Goal: Information Seeking & Learning: Learn about a topic

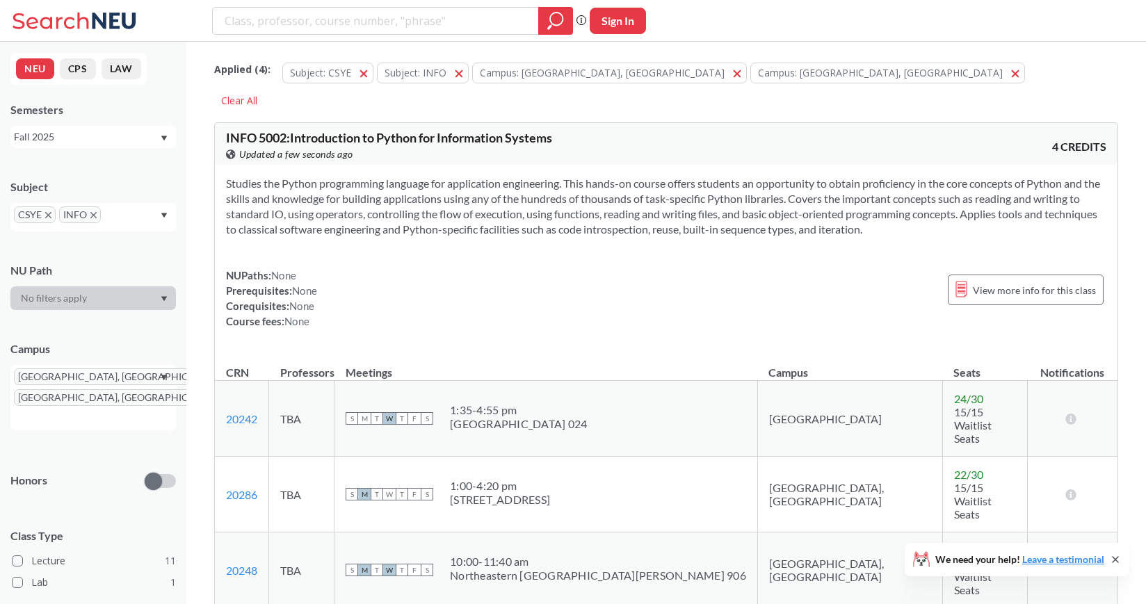
scroll to position [4582, 0]
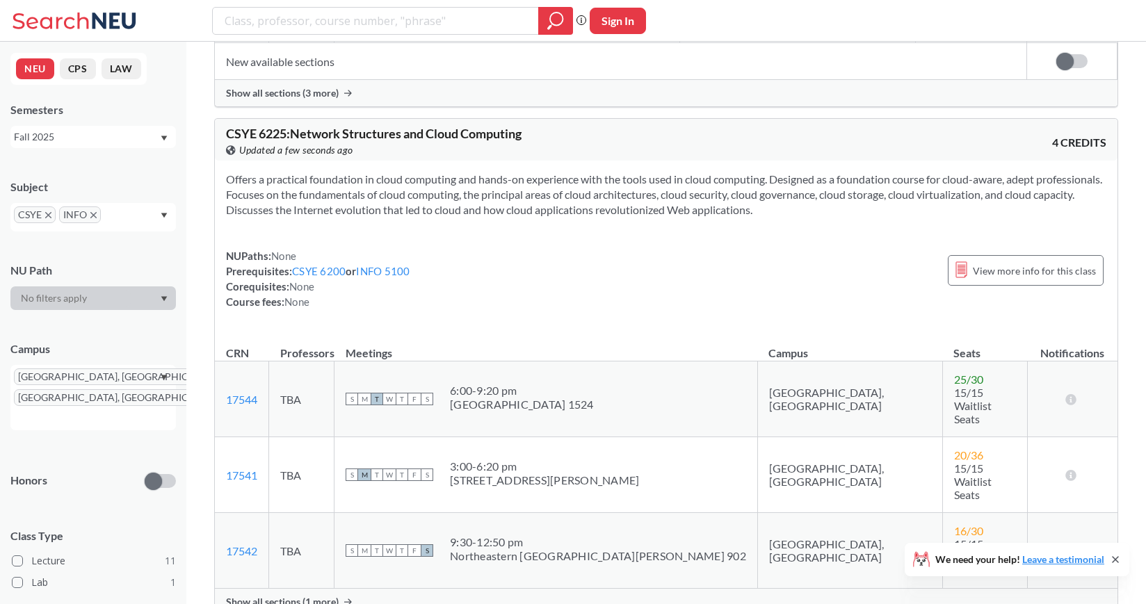
scroll to position [3443, 0]
click at [302, 595] on span "Show all sections (1 more)" at bounding box center [282, 601] width 113 height 13
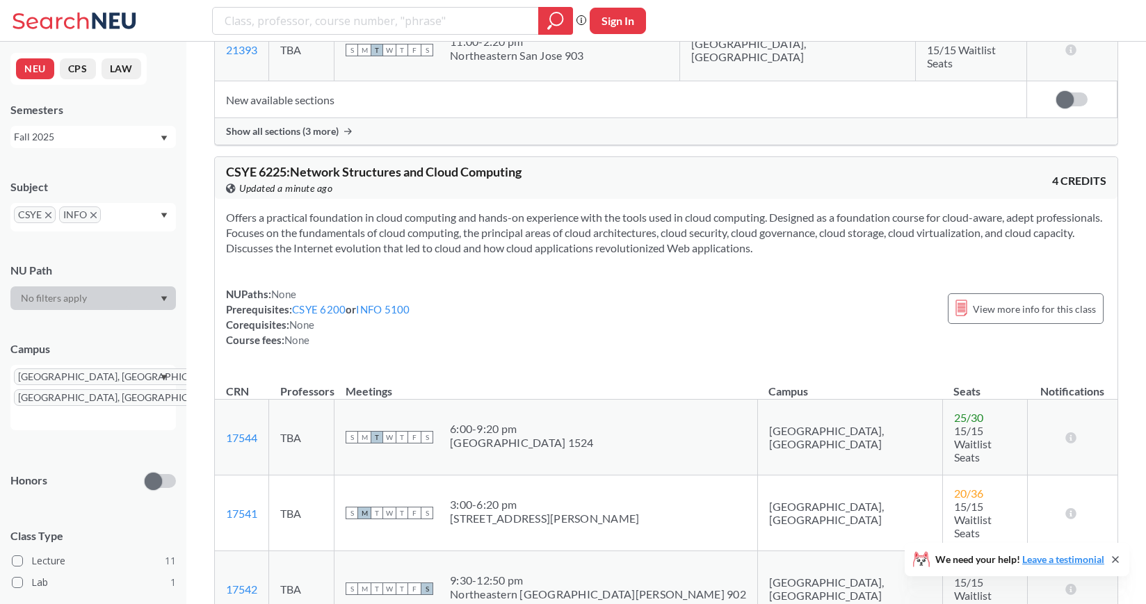
scroll to position [3408, 0]
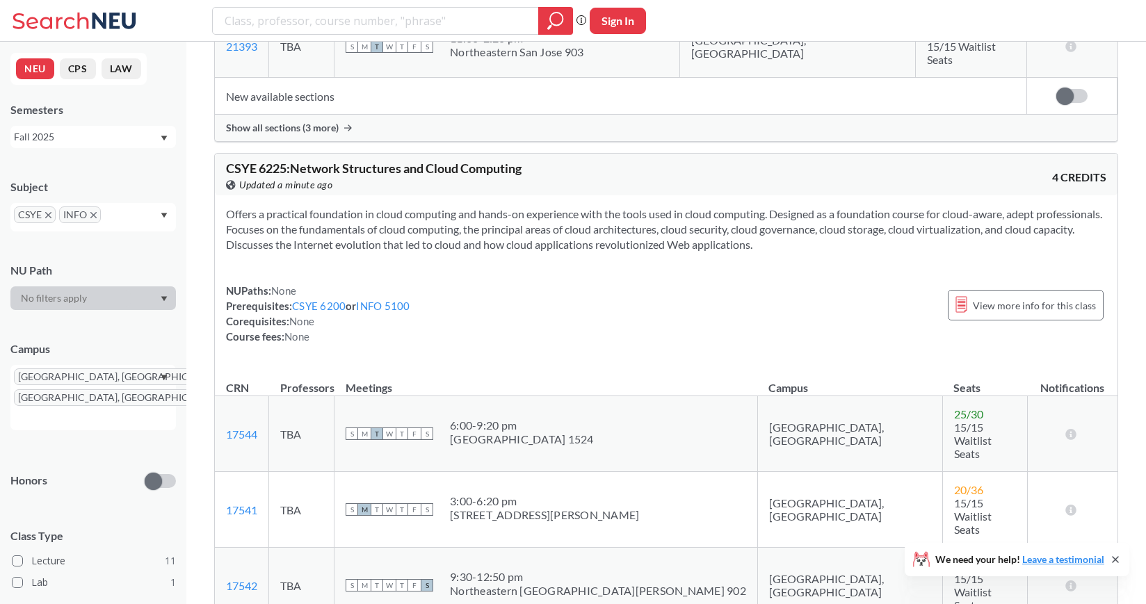
click at [119, 211] on input "text" at bounding box center [124, 219] width 41 height 17
click at [485, 283] on div "NUPaths: None Prerequisites: CSYE 6200 or INFO 5100 Corequisites: None Course f…" at bounding box center [666, 313] width 880 height 61
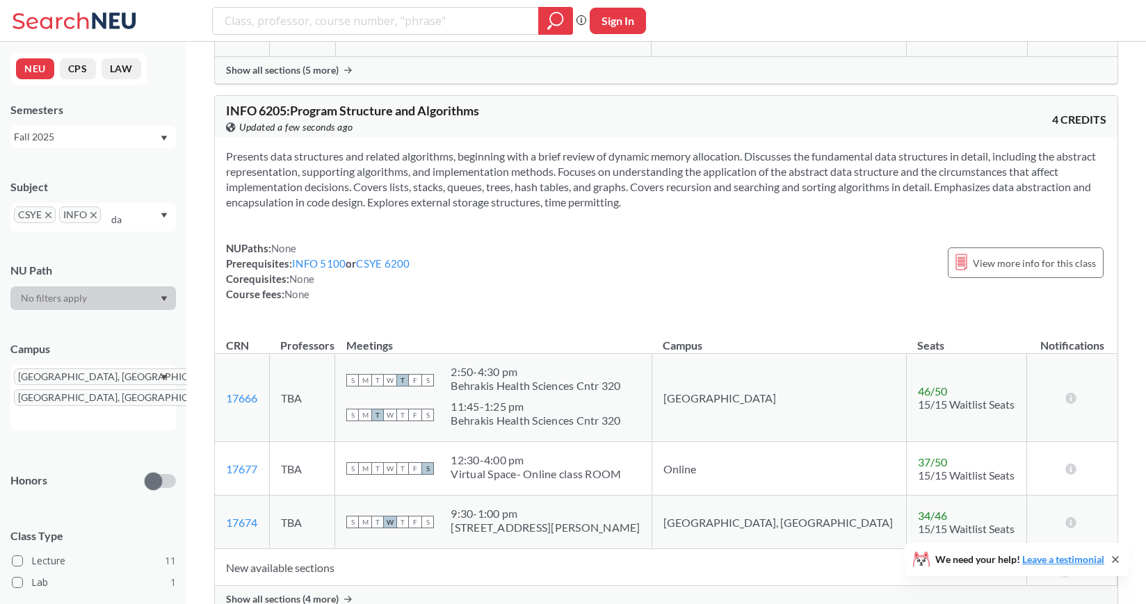
scroll to position [2417, 0]
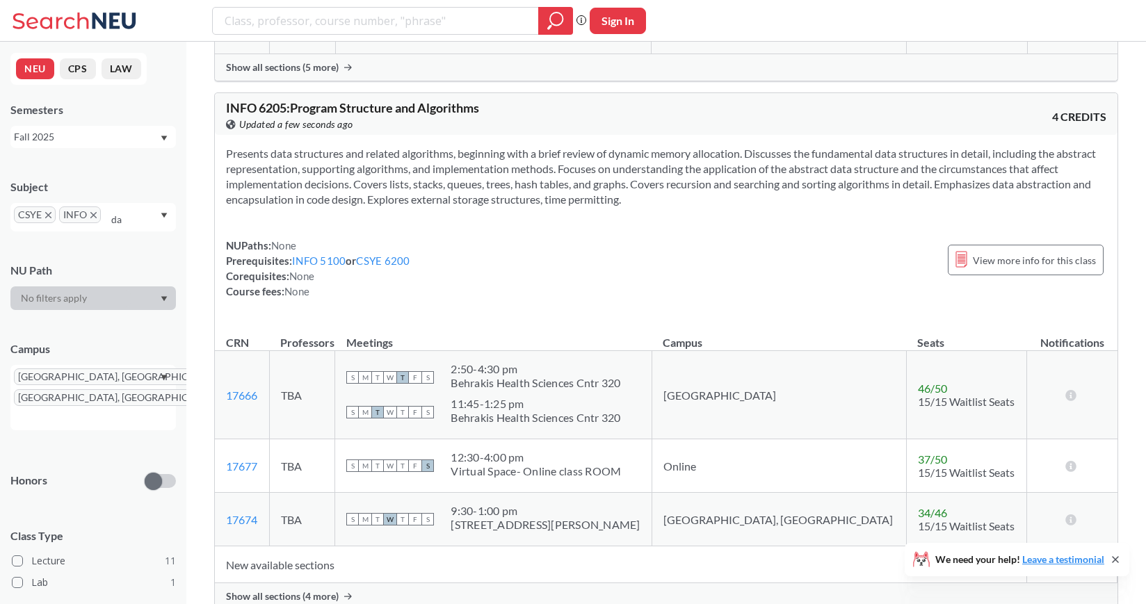
click at [332, 590] on span "Show all sections (4 more)" at bounding box center [282, 596] width 113 height 13
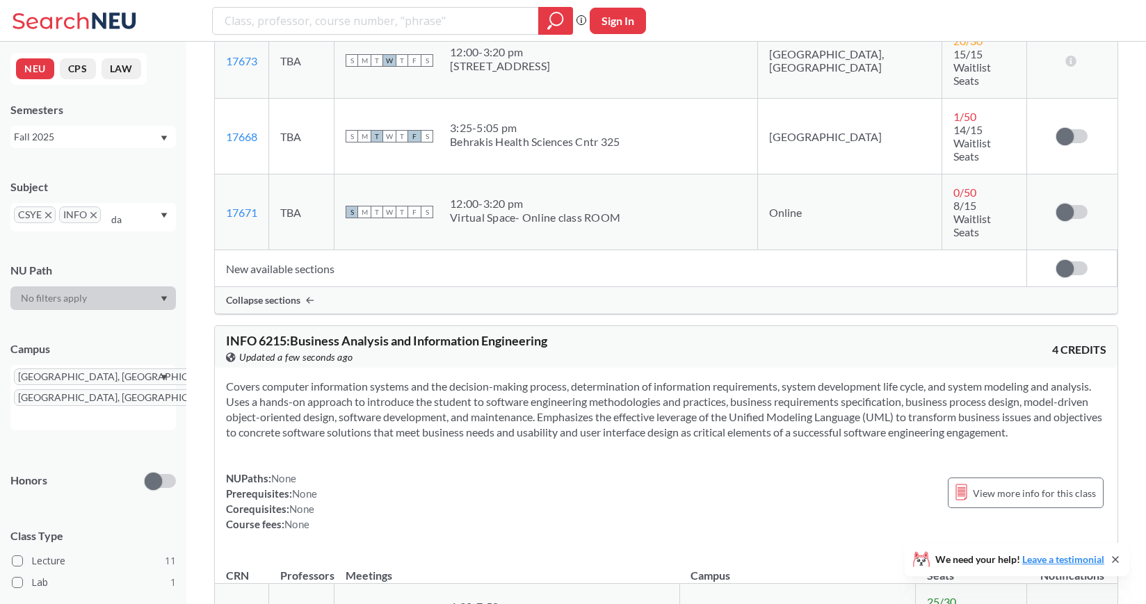
scroll to position [3125, 0]
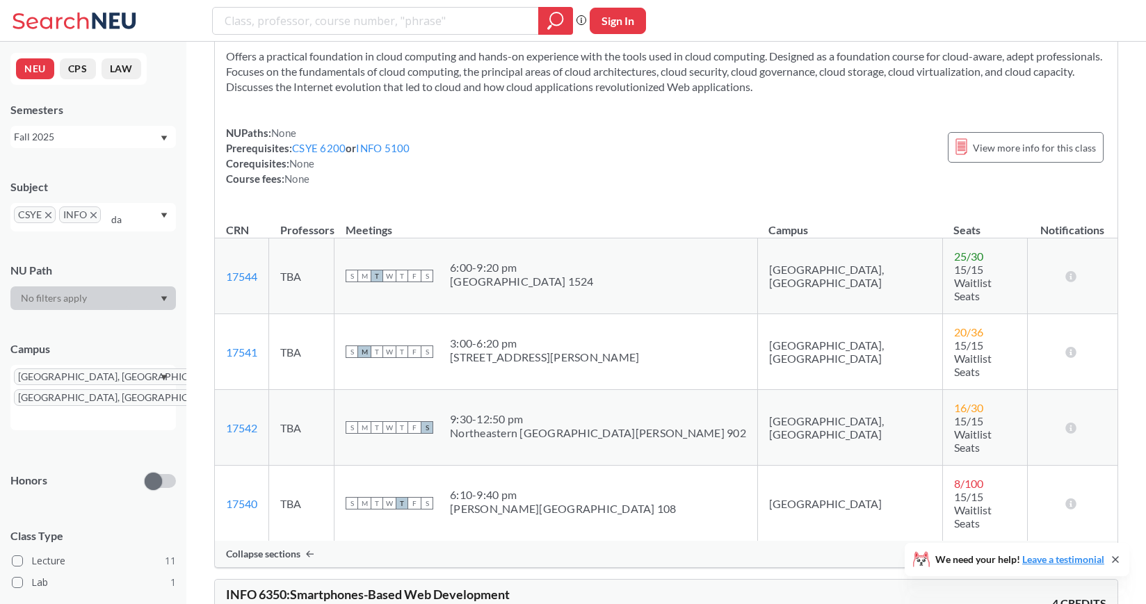
scroll to position [4123, 0]
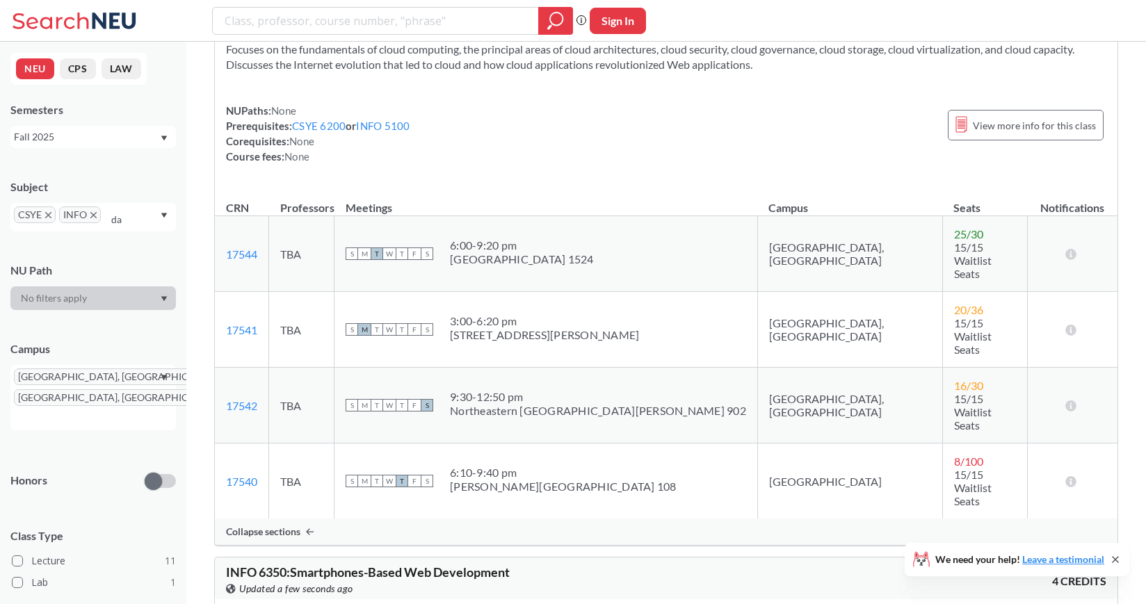
click at [225, 397] on icon "X to remove pill" at bounding box center [228, 398] width 6 height 6
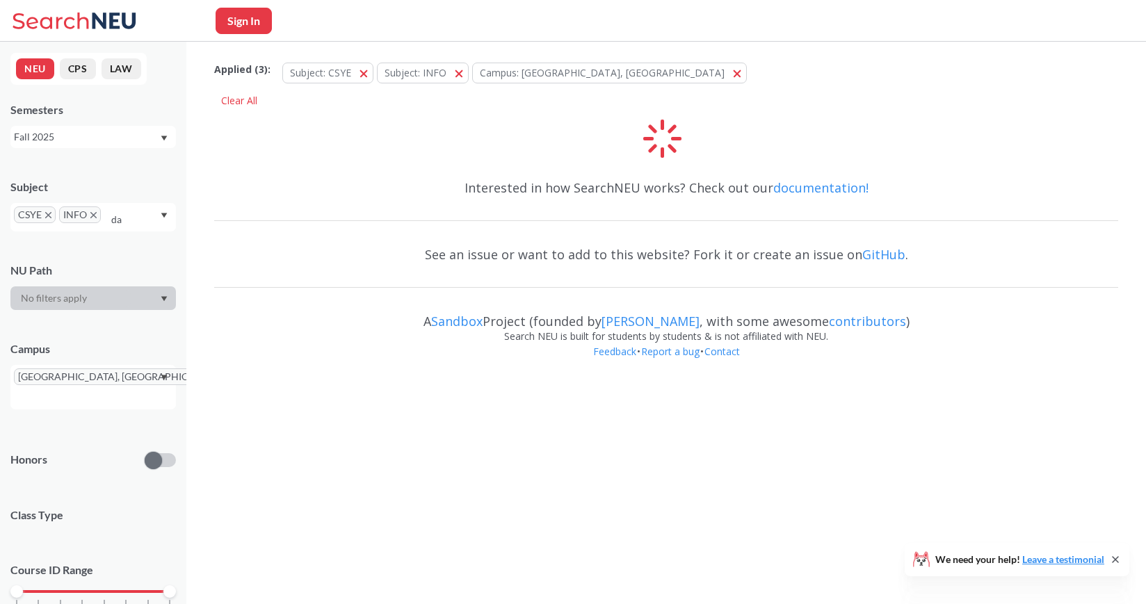
click at [135, 218] on input "da" at bounding box center [124, 219] width 41 height 17
type input "d"
click at [342, 422] on body "Sign In We need your help! Leave a testimonial NEU CPS LAW Semesters Fall 2025 …" at bounding box center [573, 302] width 1146 height 604
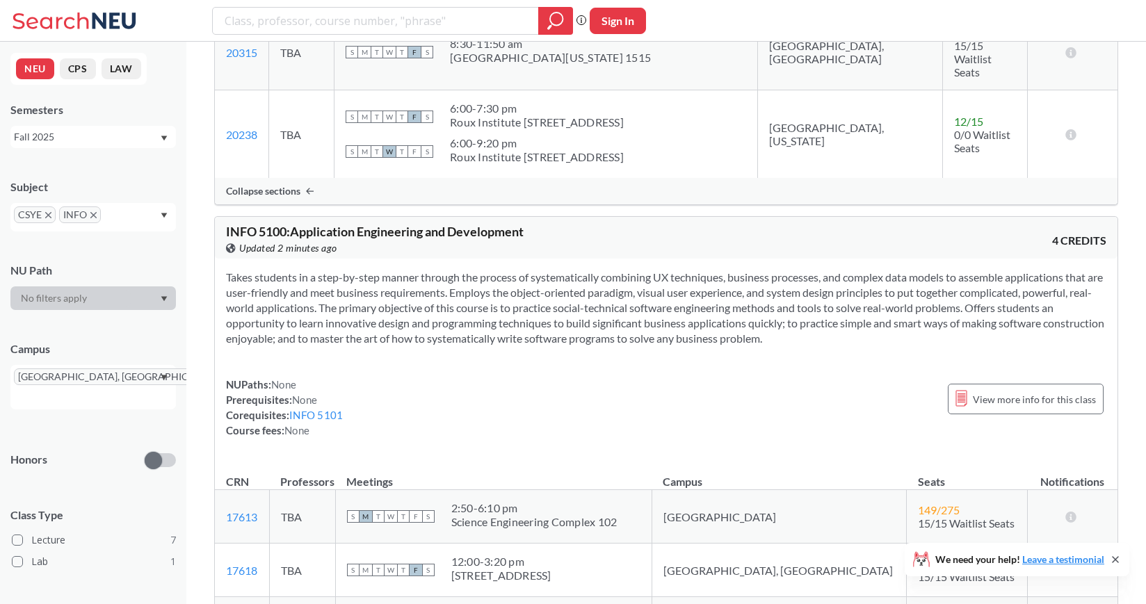
scroll to position [825, 0]
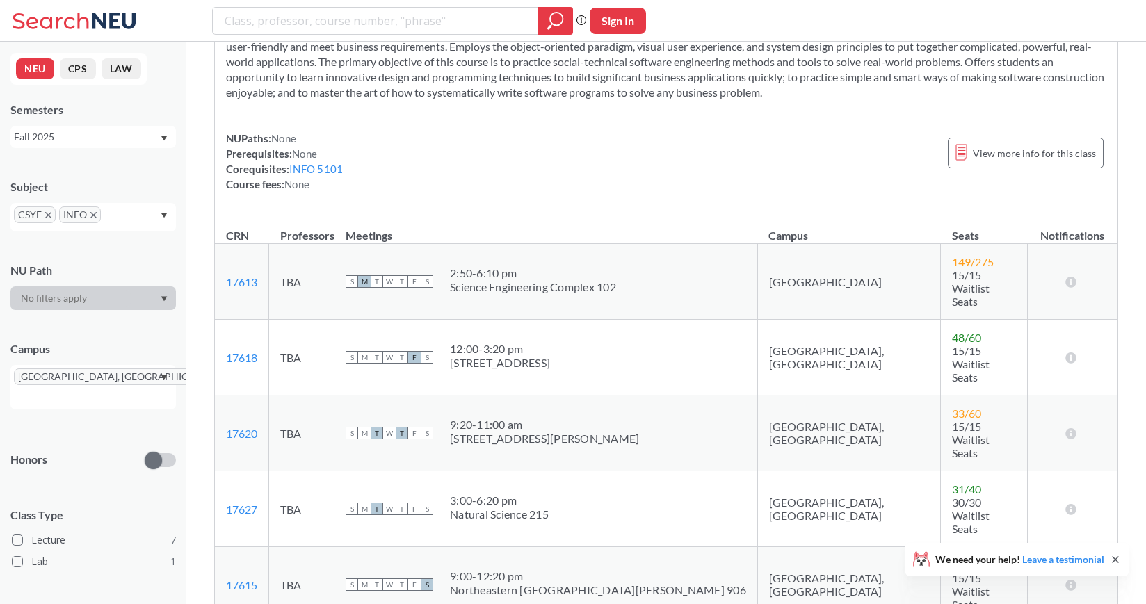
scroll to position [1067, 0]
drag, startPoint x: 579, startPoint y: 264, endPoint x: 499, endPoint y: 265, distance: 80.7
click at [499, 494] on div "3:00 - 6:20 pm" at bounding box center [499, 501] width 99 height 14
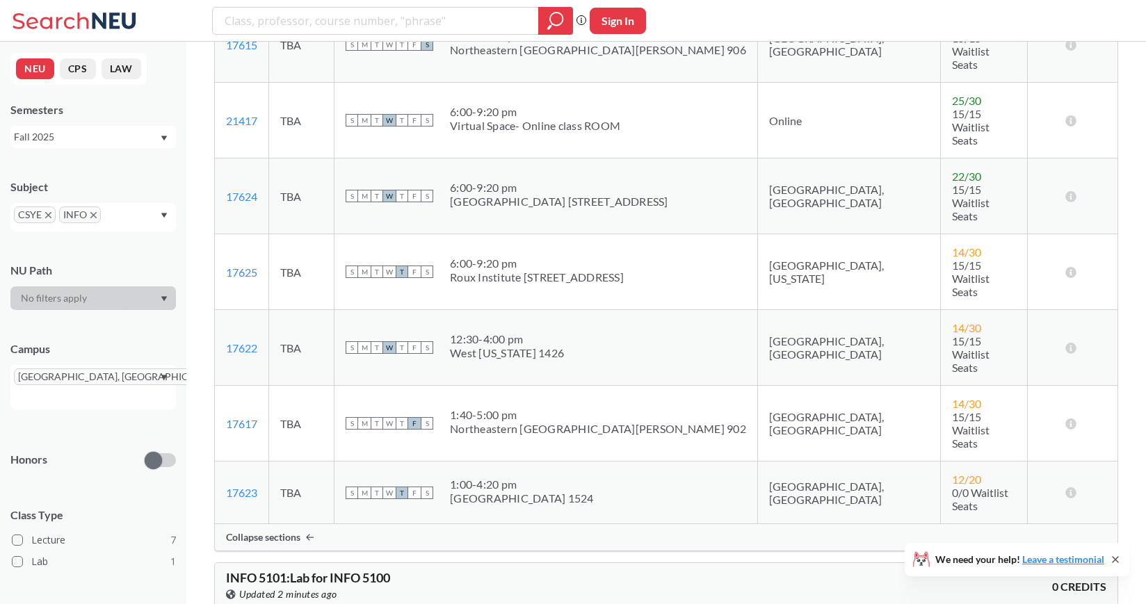
scroll to position [1636, 0]
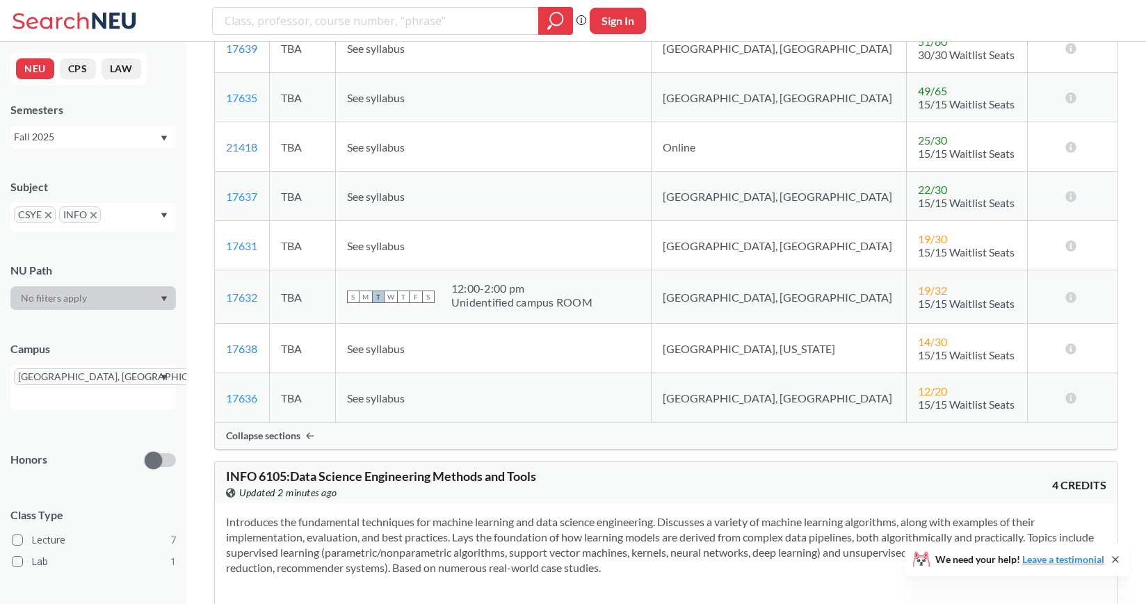
scroll to position [2559, 0]
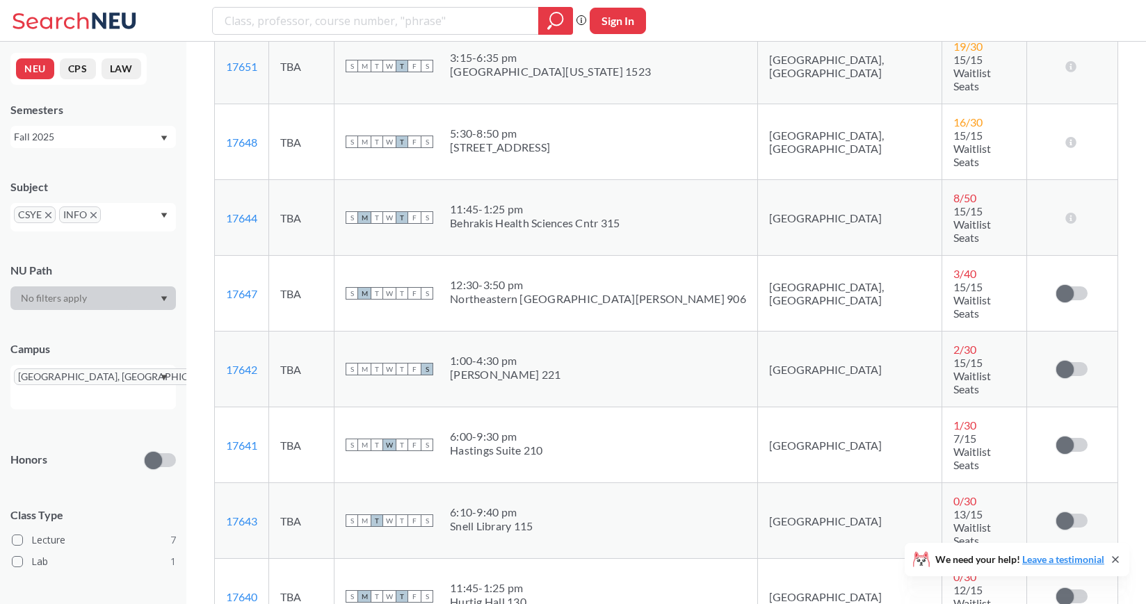
scroll to position [3525, 0]
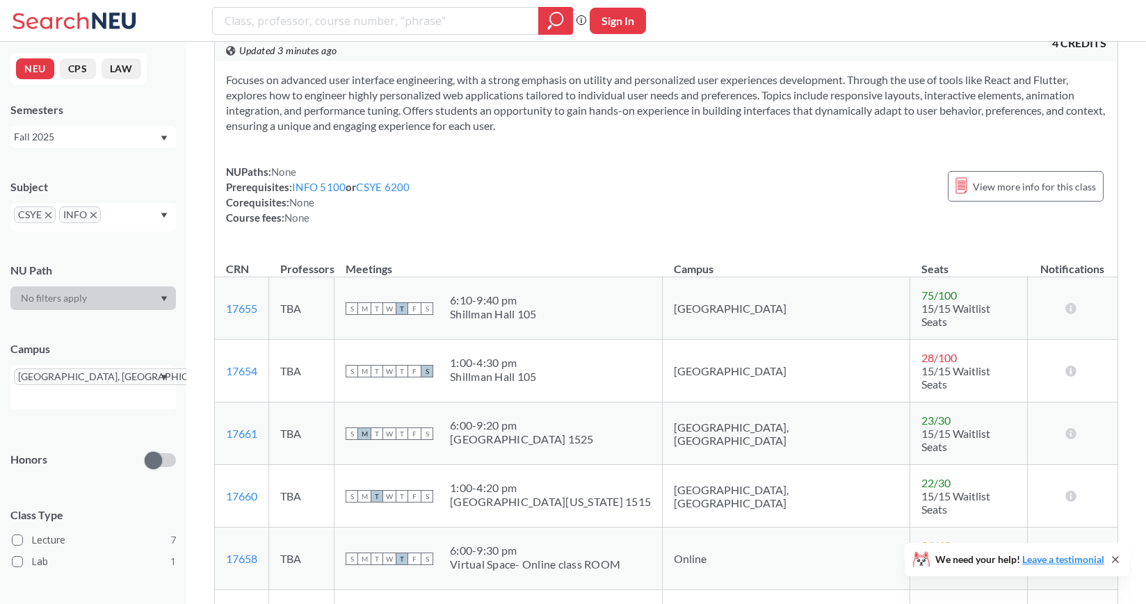
scroll to position [4242, 0]
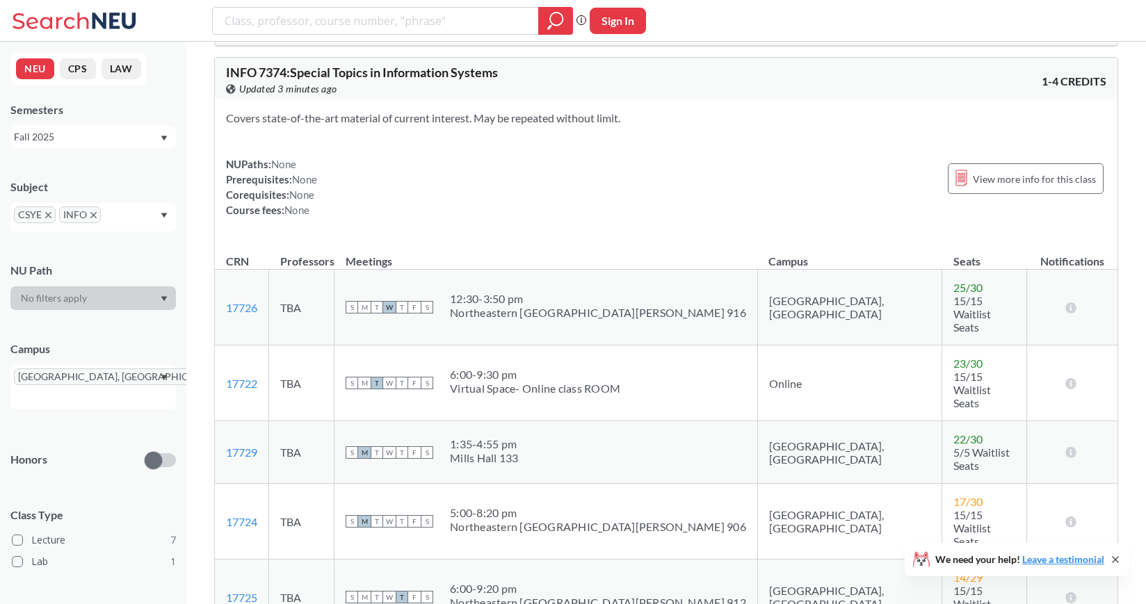
scroll to position [4980, 0]
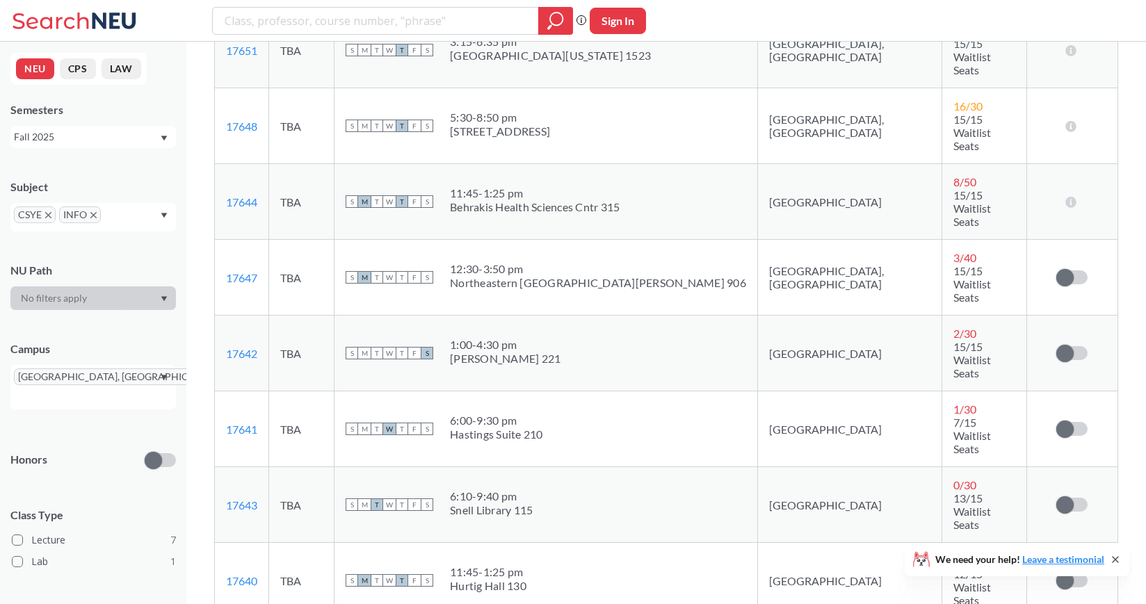
scroll to position [3024, 0]
